Goal: Task Accomplishment & Management: Manage account settings

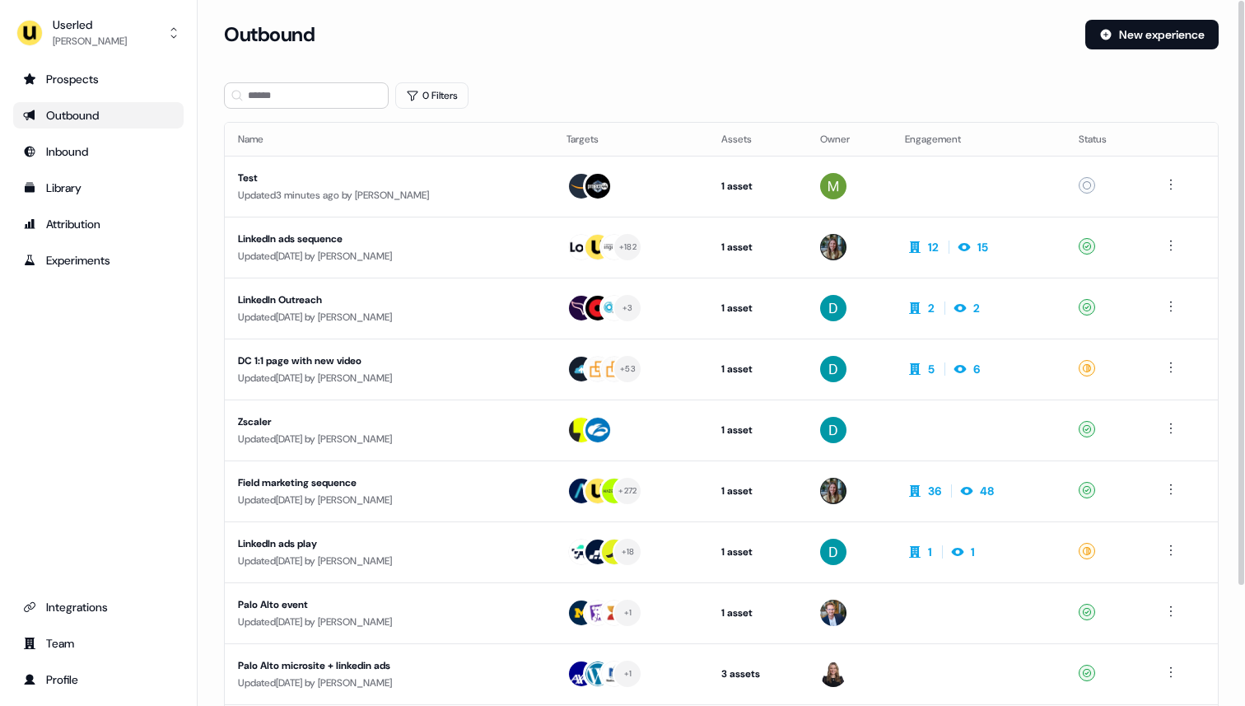
click at [91, 59] on div "Userled Ryan Hennessy Prospects Outbound Inbound Library Attribution Experiment…" at bounding box center [99, 353] width 198 height 706
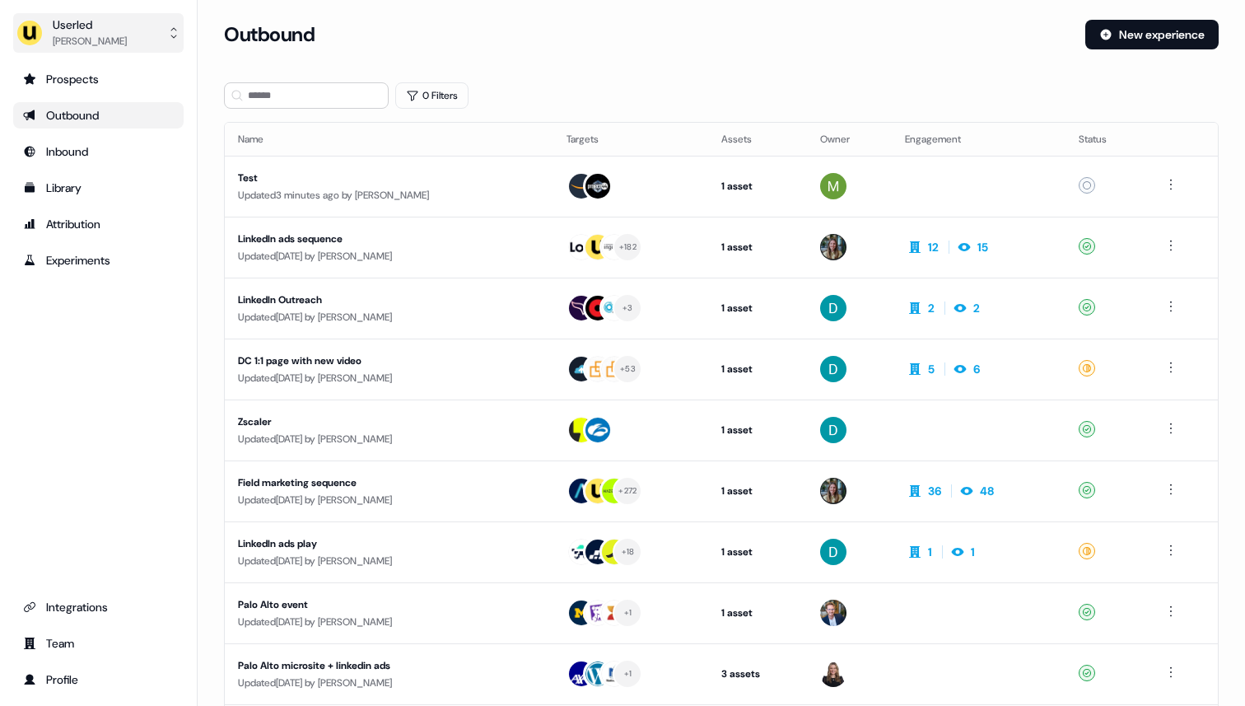
click at [91, 40] on div "Ryan Hennessy" at bounding box center [90, 41] width 74 height 16
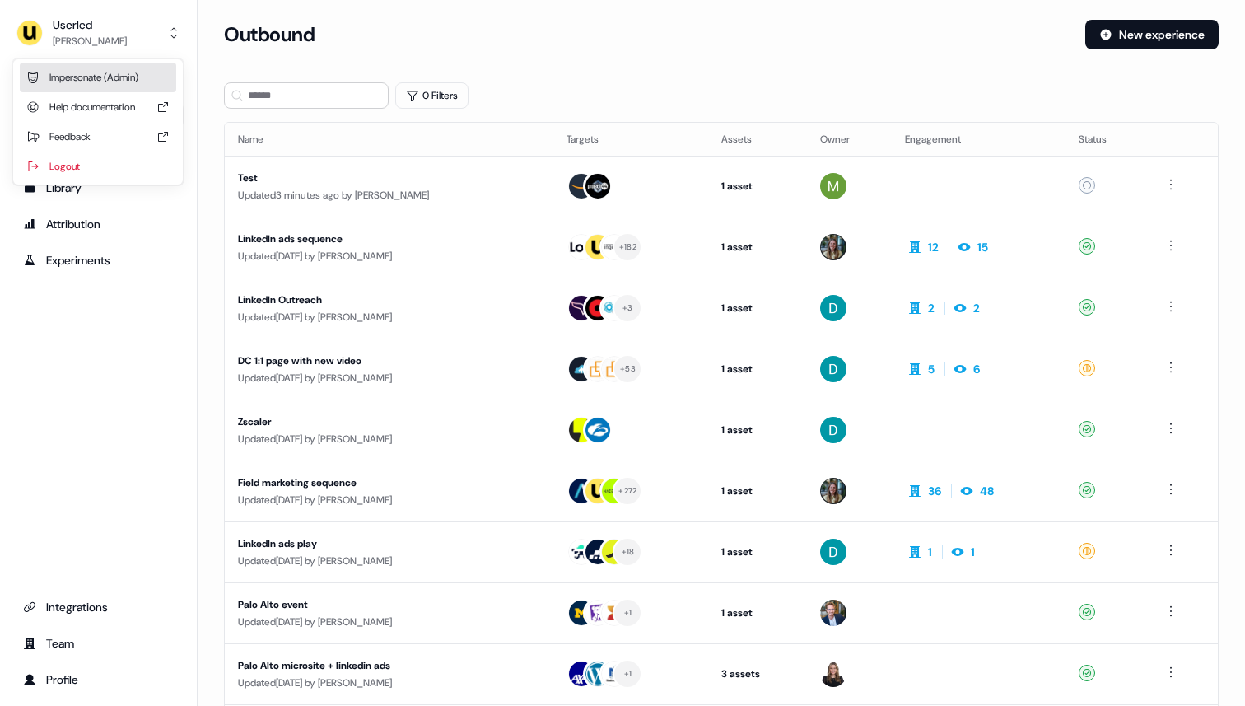
click at [100, 63] on div "Impersonate (Admin)" at bounding box center [98, 78] width 156 height 30
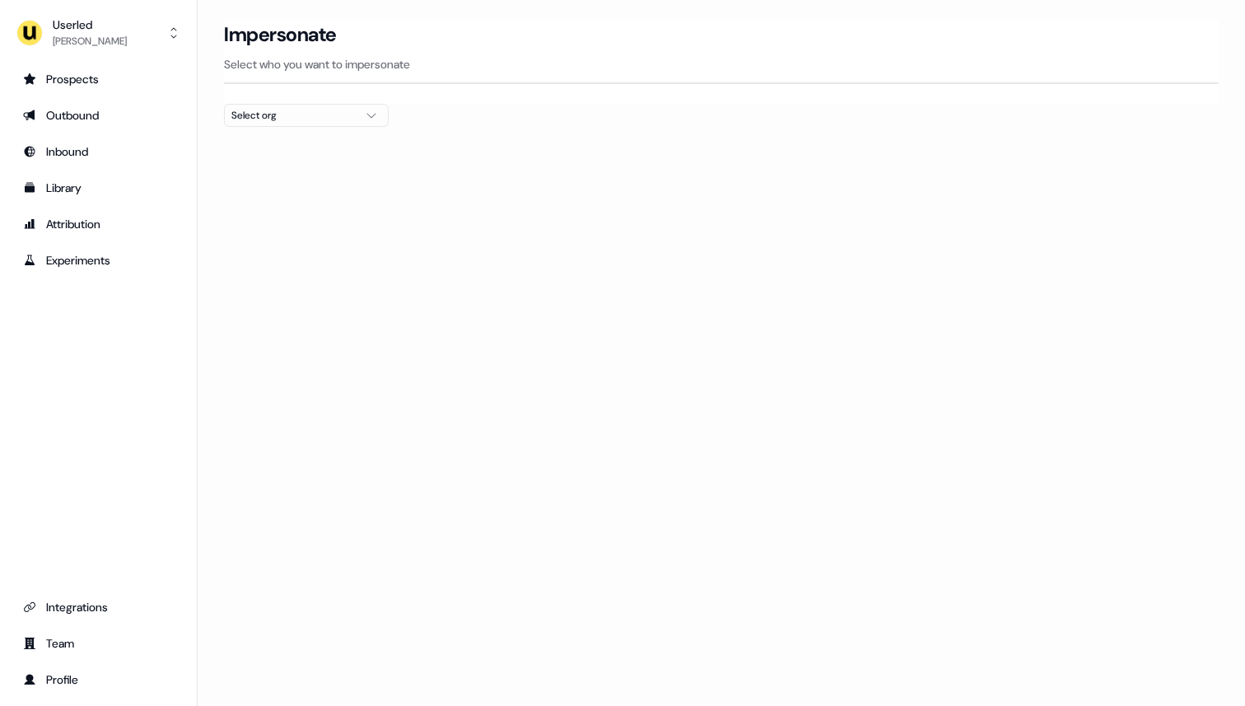
click at [351, 113] on div "Select org" at bounding box center [293, 115] width 124 height 16
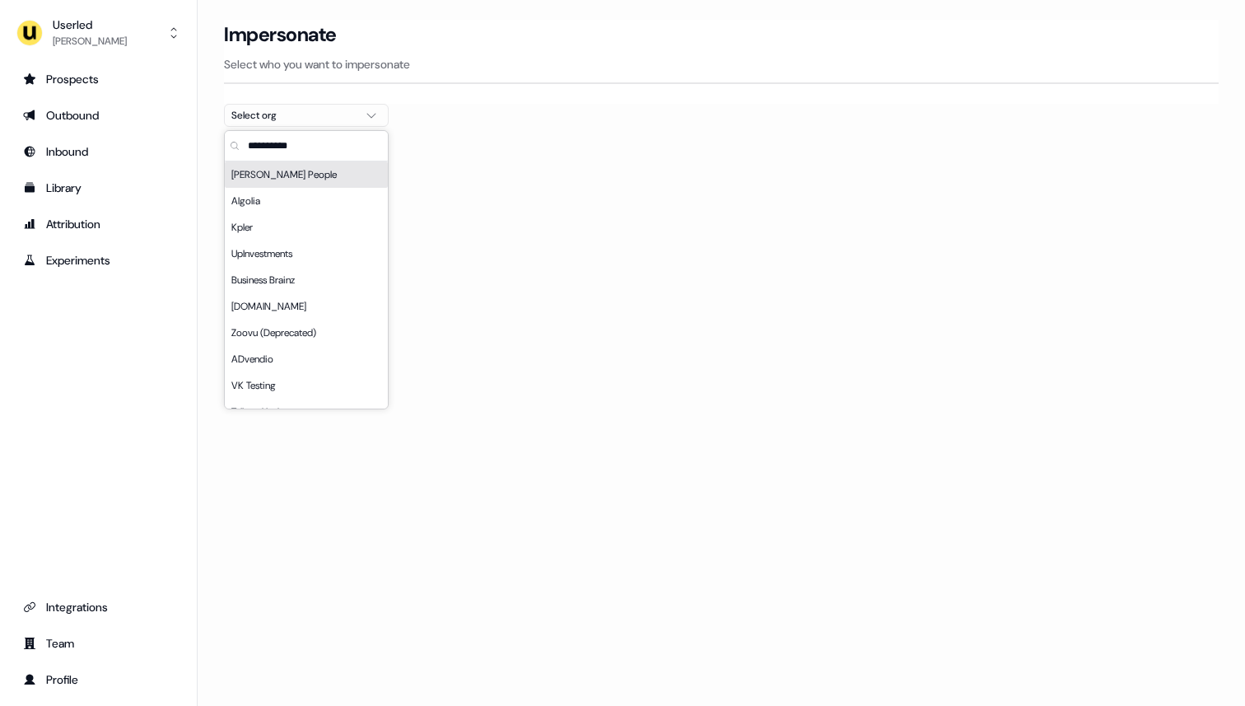
type input "*"
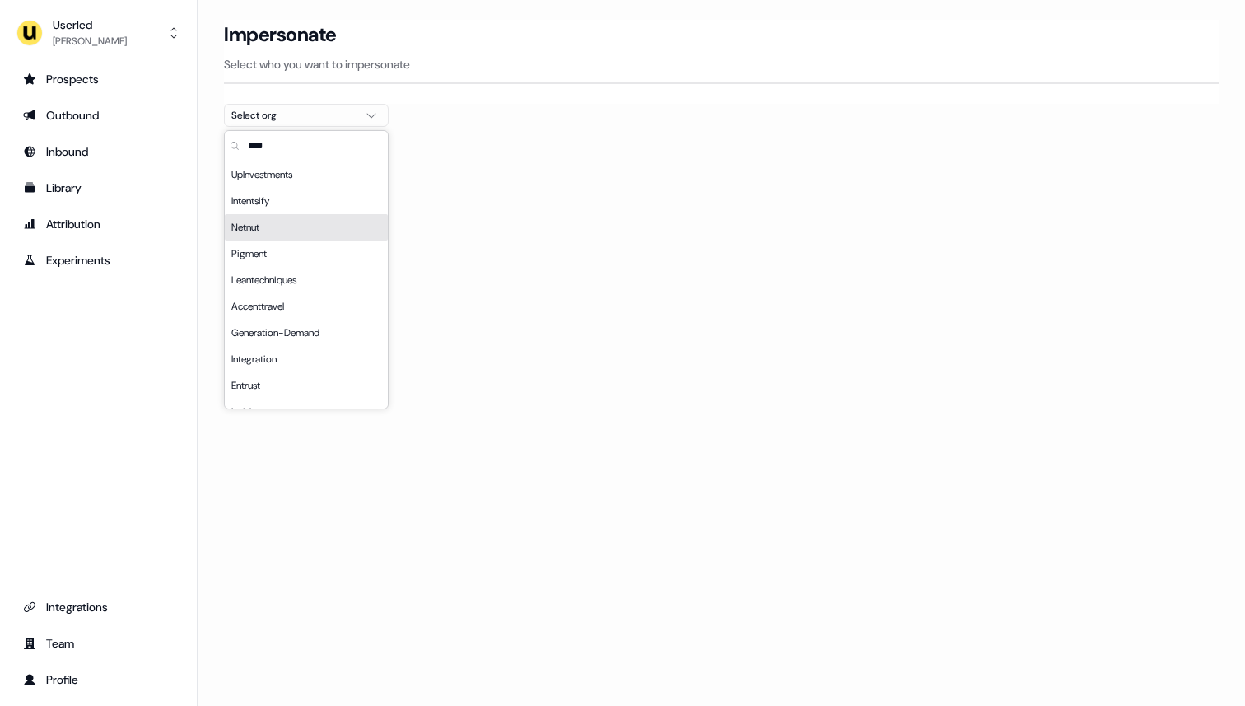
type input "****"
click at [344, 225] on div "Netnut" at bounding box center [306, 227] width 163 height 26
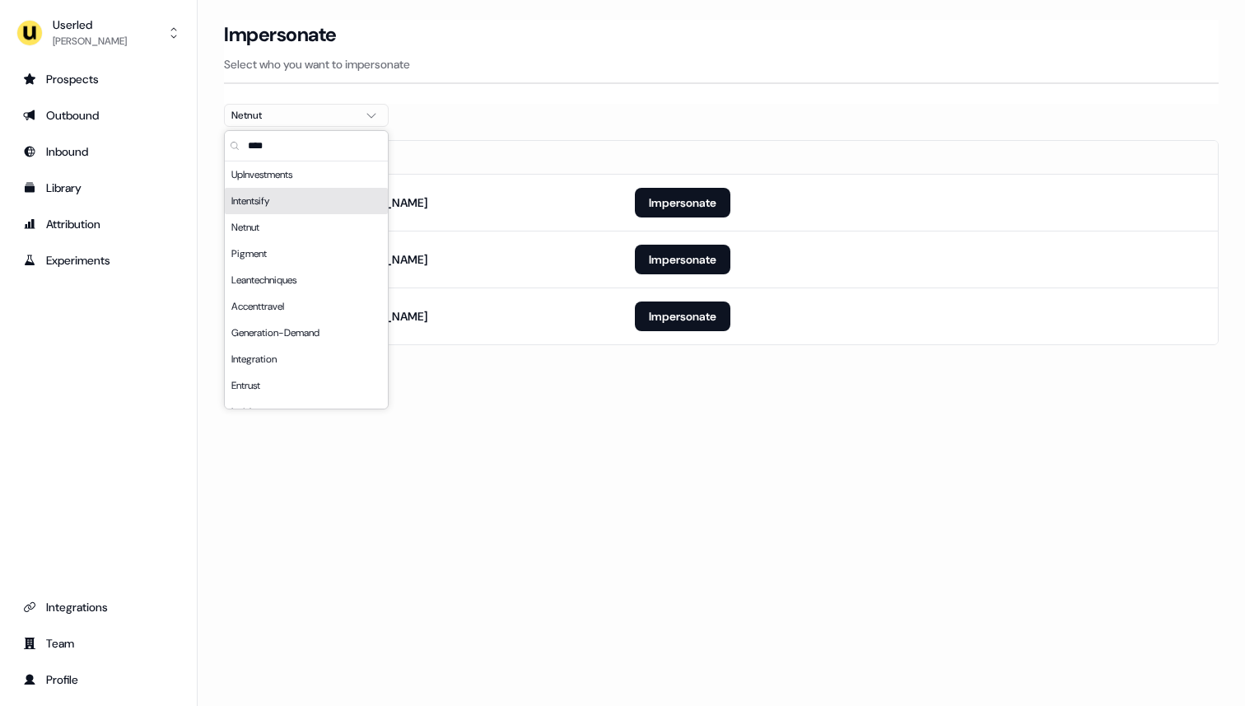
click at [614, 128] on div at bounding box center [721, 133] width 995 height 13
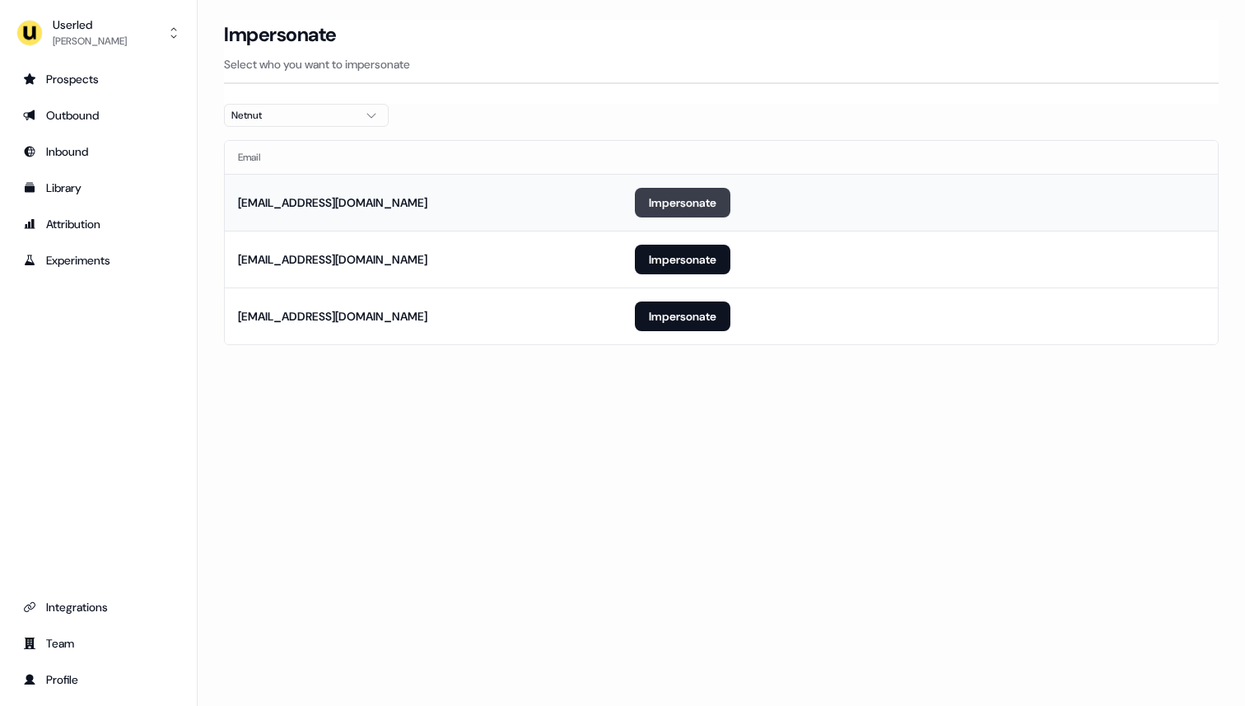
click at [691, 212] on button "Impersonate" at bounding box center [683, 203] width 96 height 30
